Goal: Information Seeking & Learning: Learn about a topic

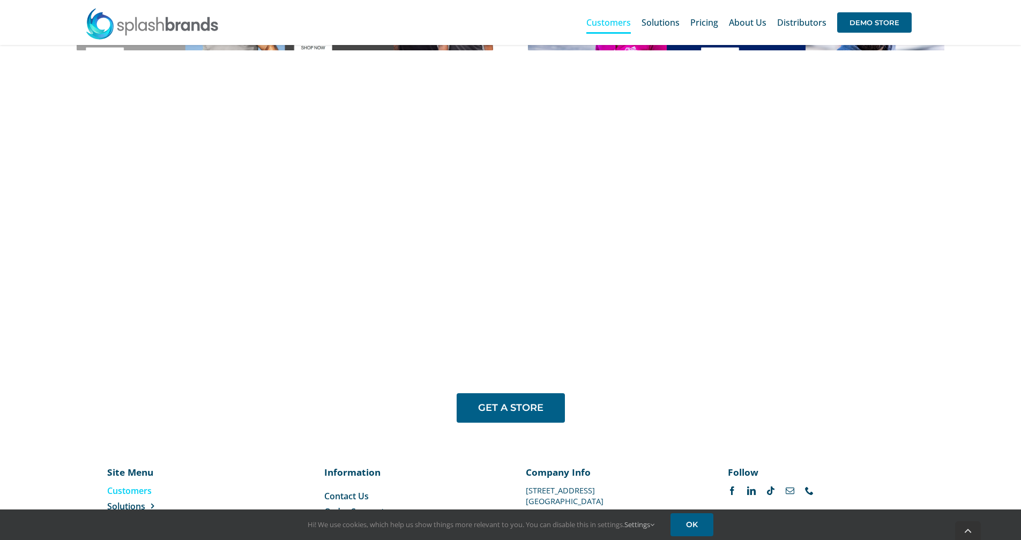
scroll to position [842, 0]
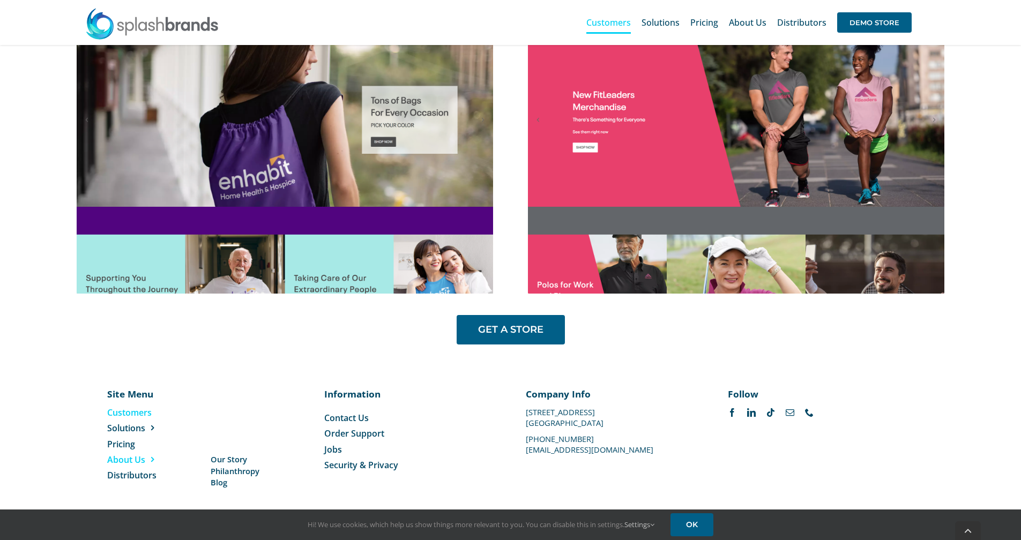
click at [137, 463] on span "About Us" at bounding box center [126, 460] width 38 height 12
click at [129, 462] on span "About Us" at bounding box center [126, 460] width 38 height 12
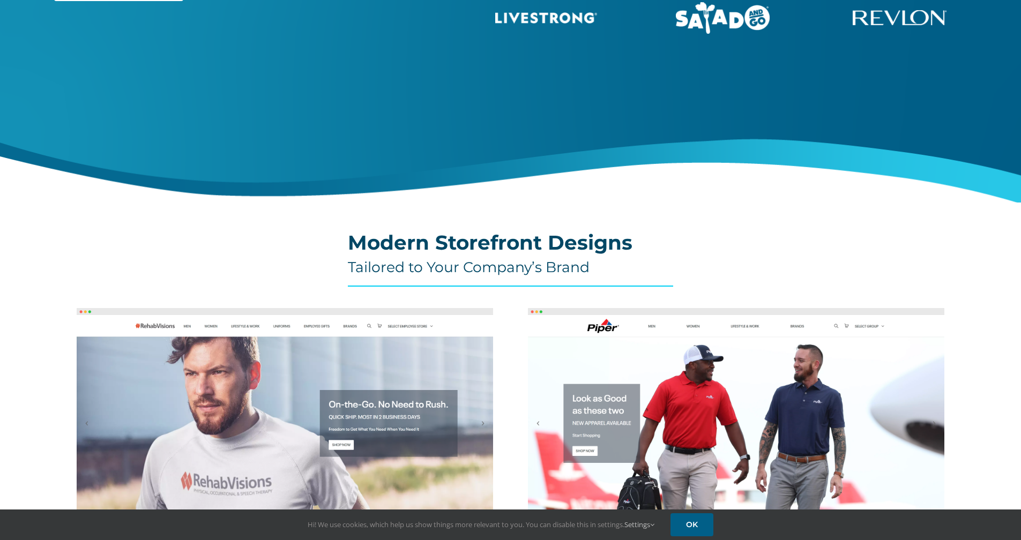
scroll to position [0, 0]
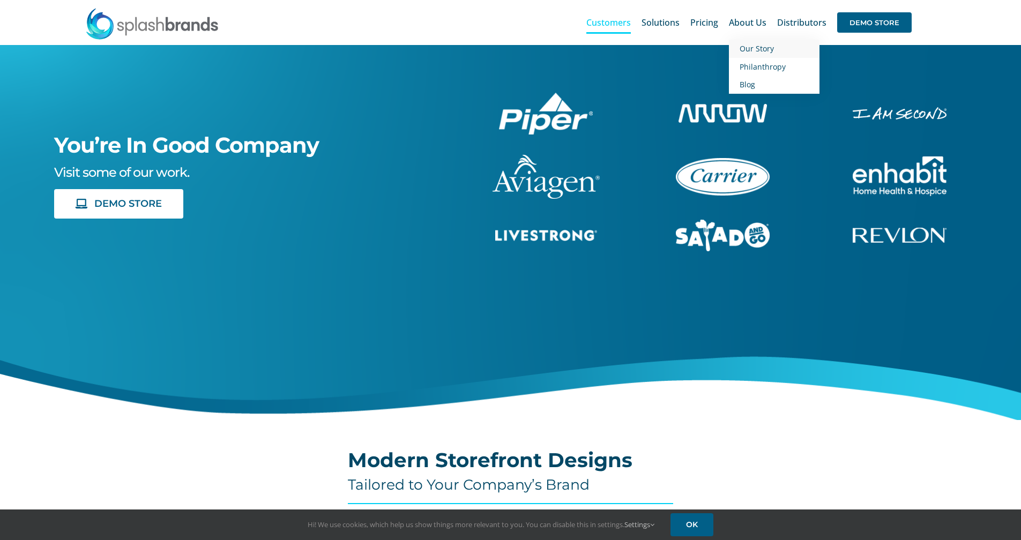
click at [740, 48] on link "Our Story" at bounding box center [774, 49] width 91 height 18
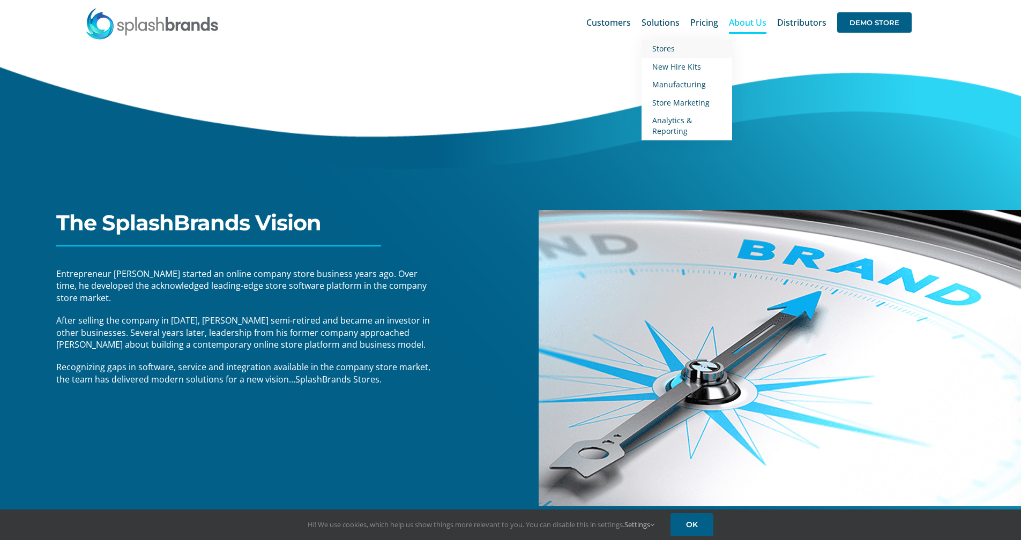
click at [661, 52] on span "Stores" at bounding box center [663, 48] width 23 height 10
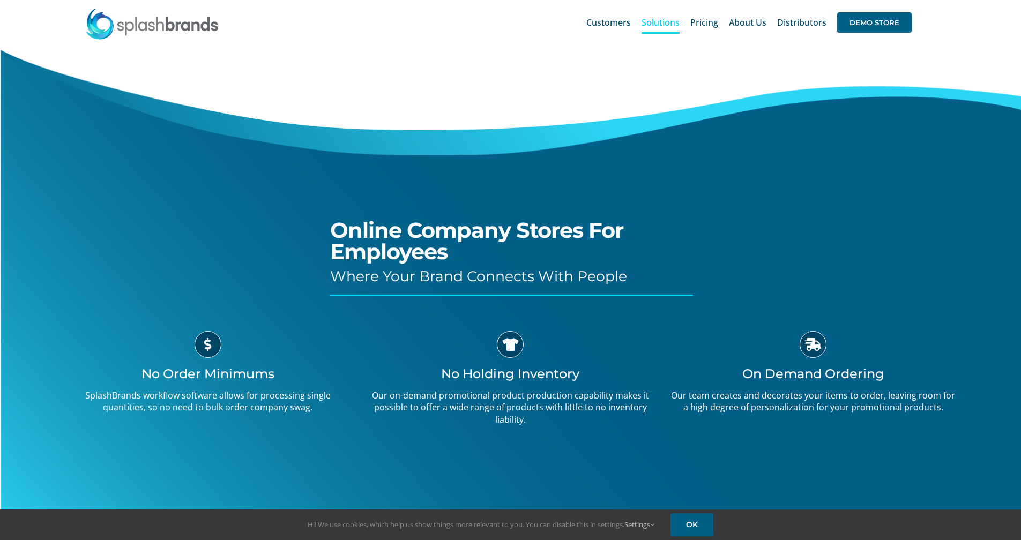
click at [196, 230] on div "Online Company Stores For Employees Where Your Brand Connects With People No Or…" at bounding box center [511, 329] width 1062 height 568
